Goal: Information Seeking & Learning: Learn about a topic

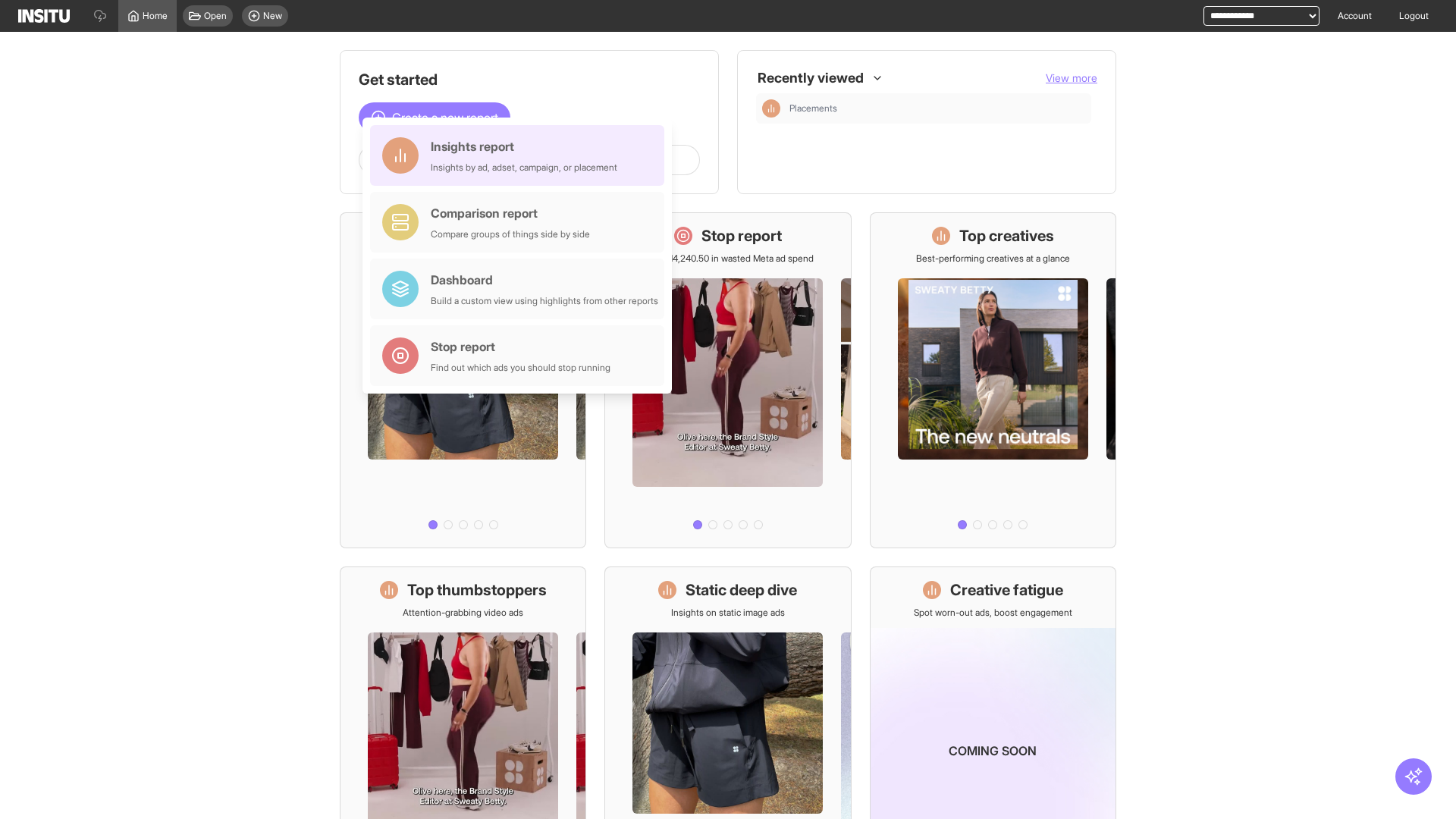
click at [521, 155] on div "Insights report Insights by ad, adset, campaign, or placement" at bounding box center [524, 155] width 186 height 36
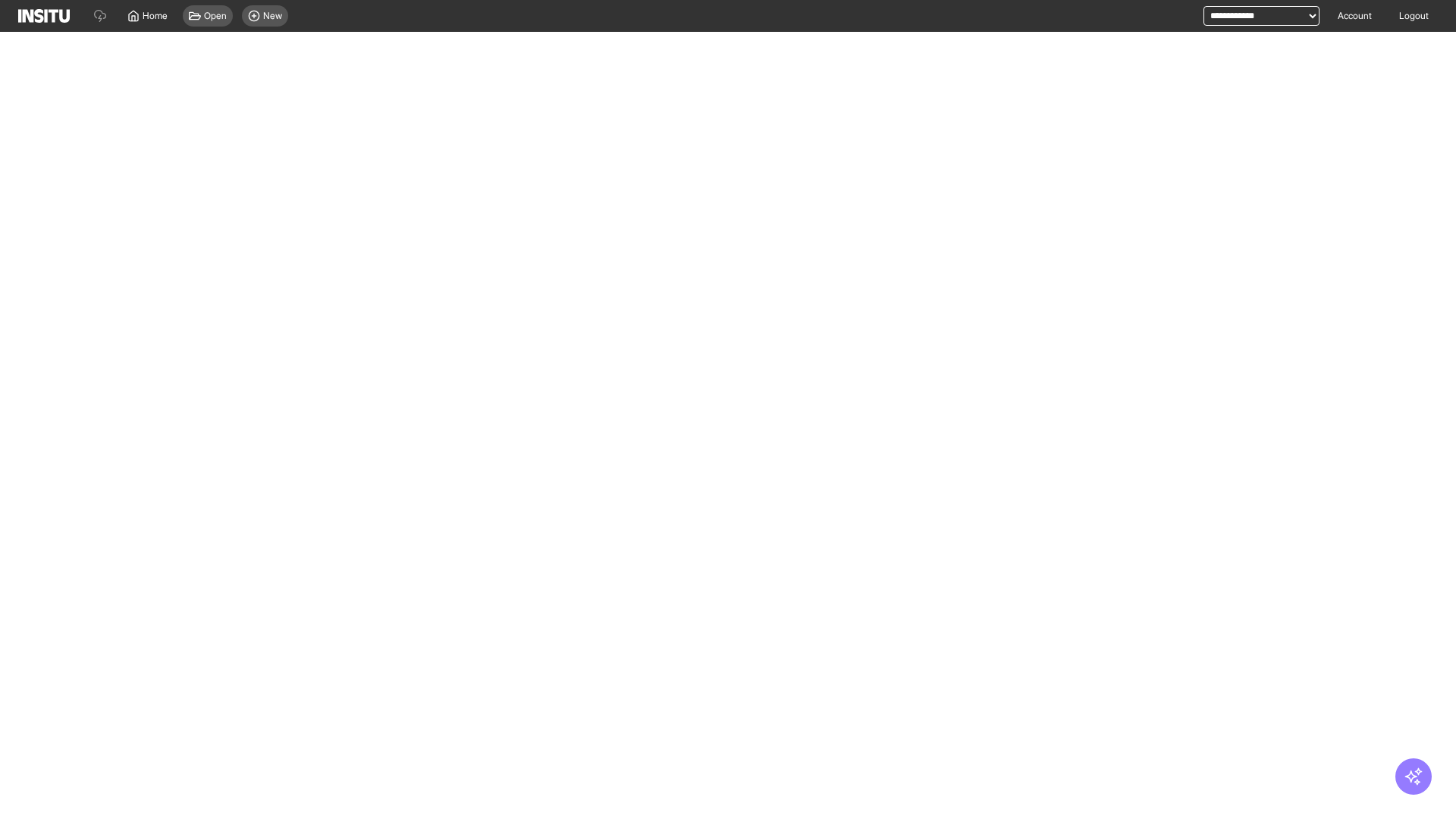
select select "**"
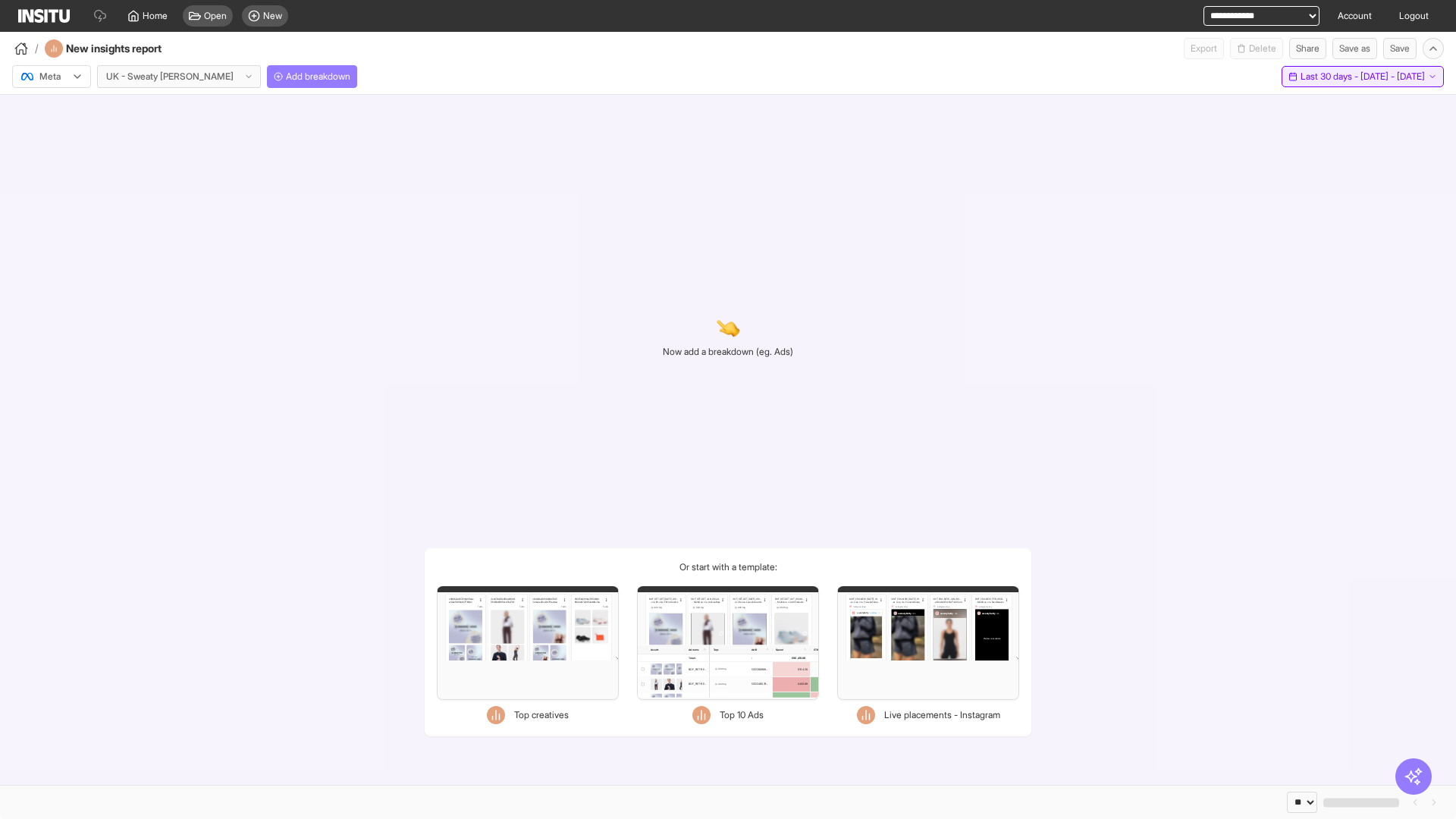
click at [1329, 76] on span "Last 30 days - [DATE] - [DATE]" at bounding box center [1363, 76] width 124 height 12
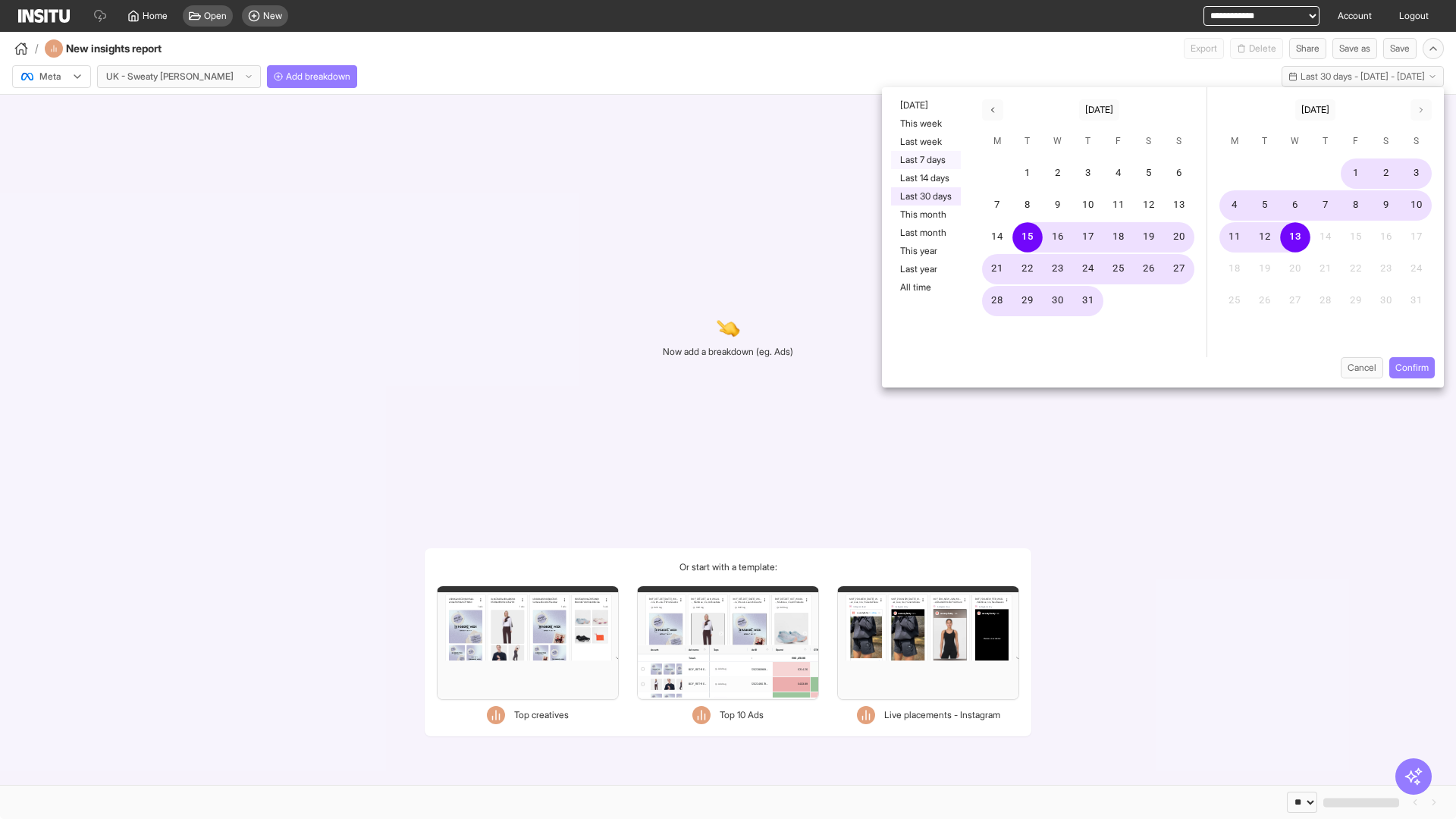
click at [924, 160] on button "Last 7 days" at bounding box center [926, 160] width 70 height 18
